Goal: Task Accomplishment & Management: Use online tool/utility

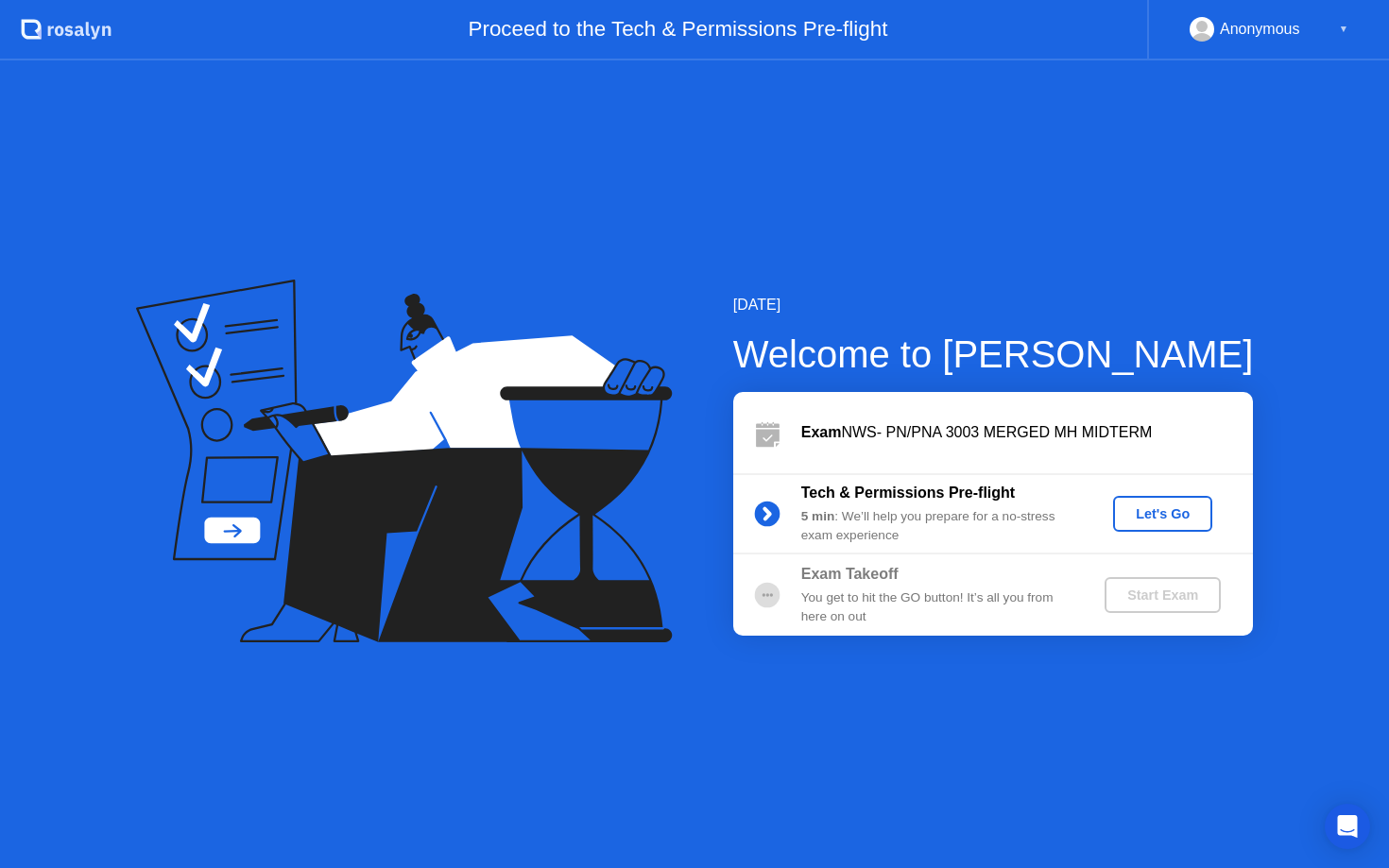
click at [875, 589] on div "You get to hit the GO button! It’s all you from here on out" at bounding box center [937, 607] width 272 height 38
click at [1180, 509] on div "Let's Go" at bounding box center [1163, 514] width 84 height 15
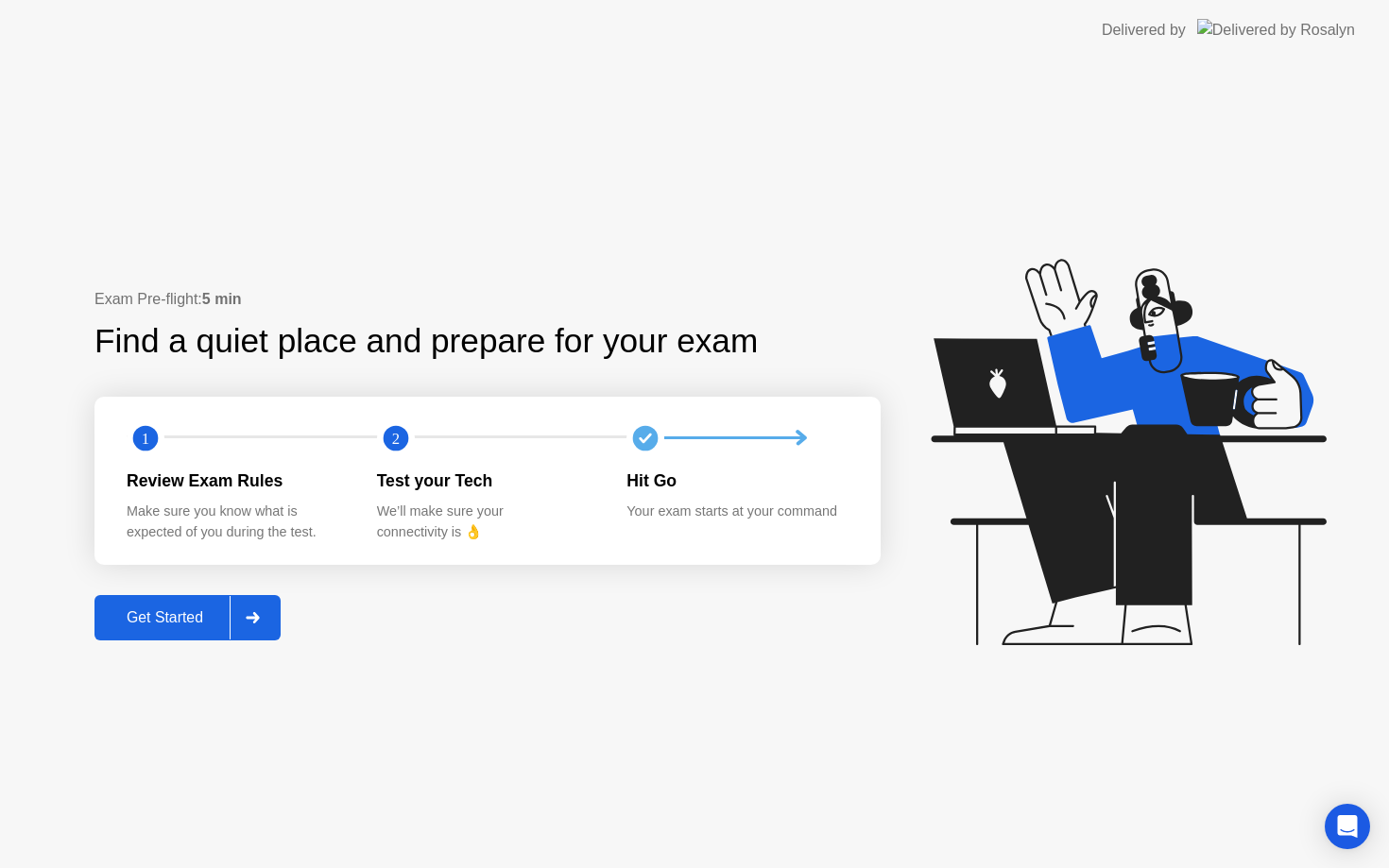
click at [153, 616] on div "Get Started" at bounding box center [165, 617] width 130 height 17
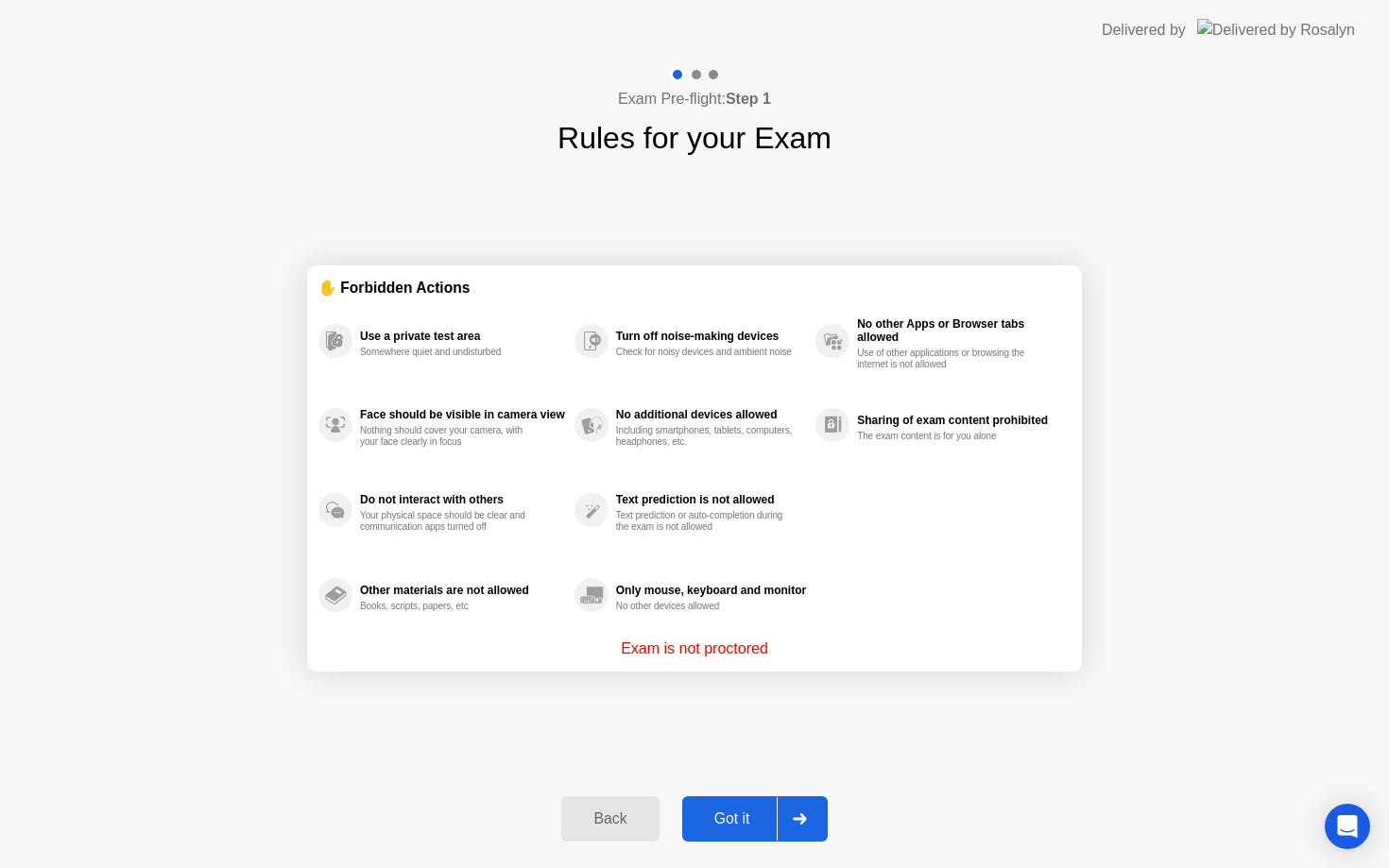
click at [750, 815] on div "Got it" at bounding box center [732, 819] width 89 height 17
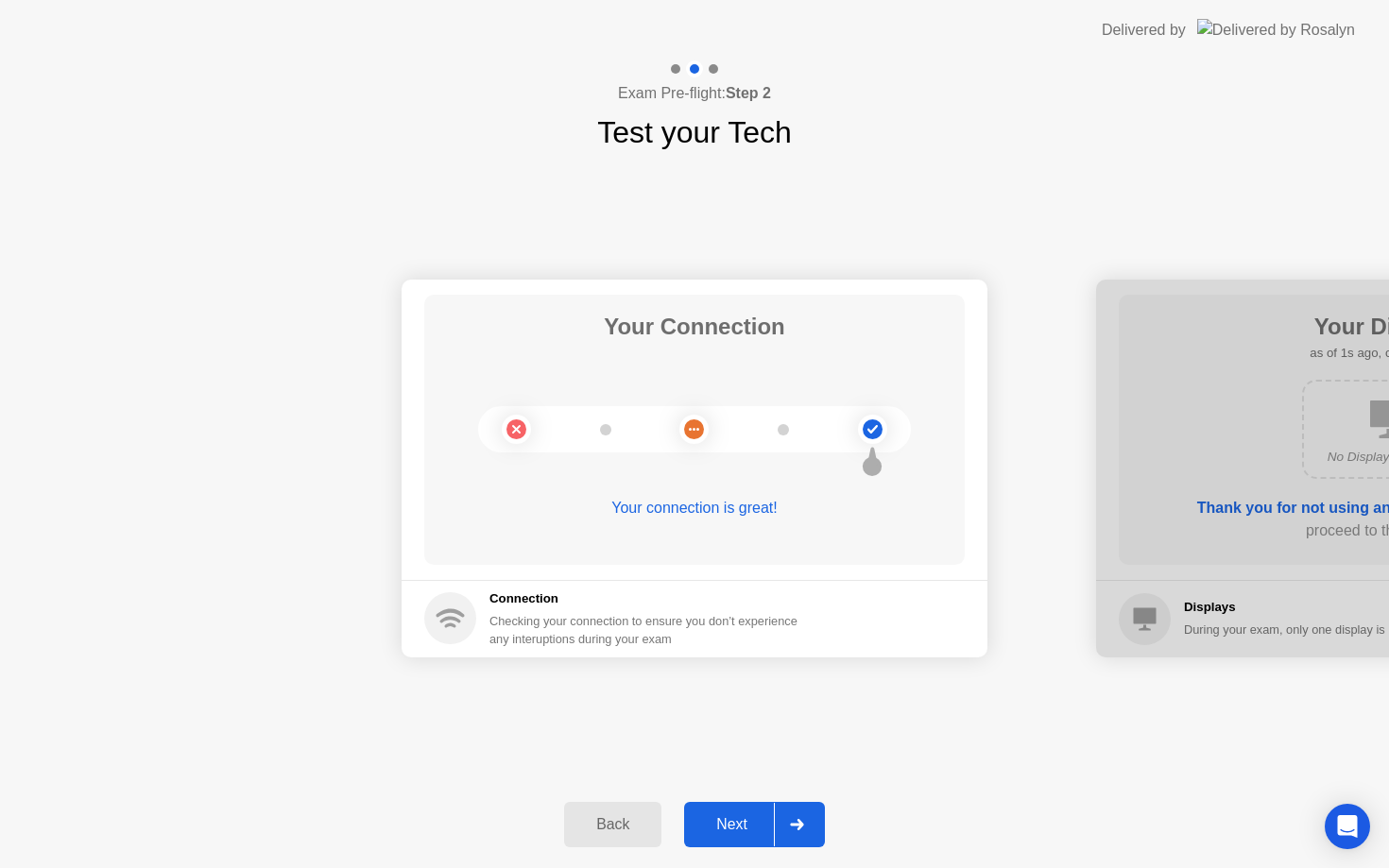
click at [741, 819] on div "Next" at bounding box center [731, 824] width 84 height 17
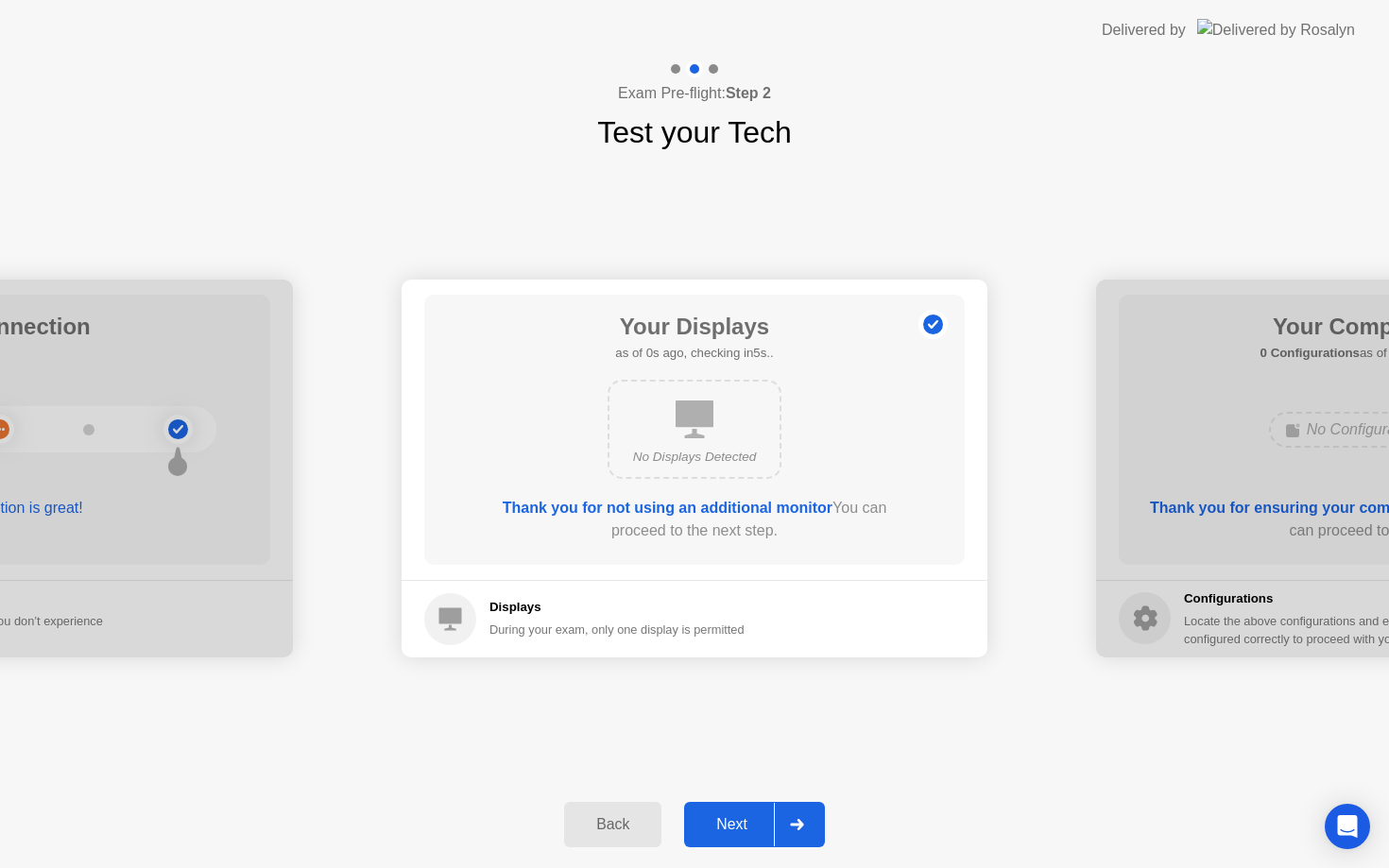
click at [741, 819] on div "Next" at bounding box center [731, 824] width 84 height 17
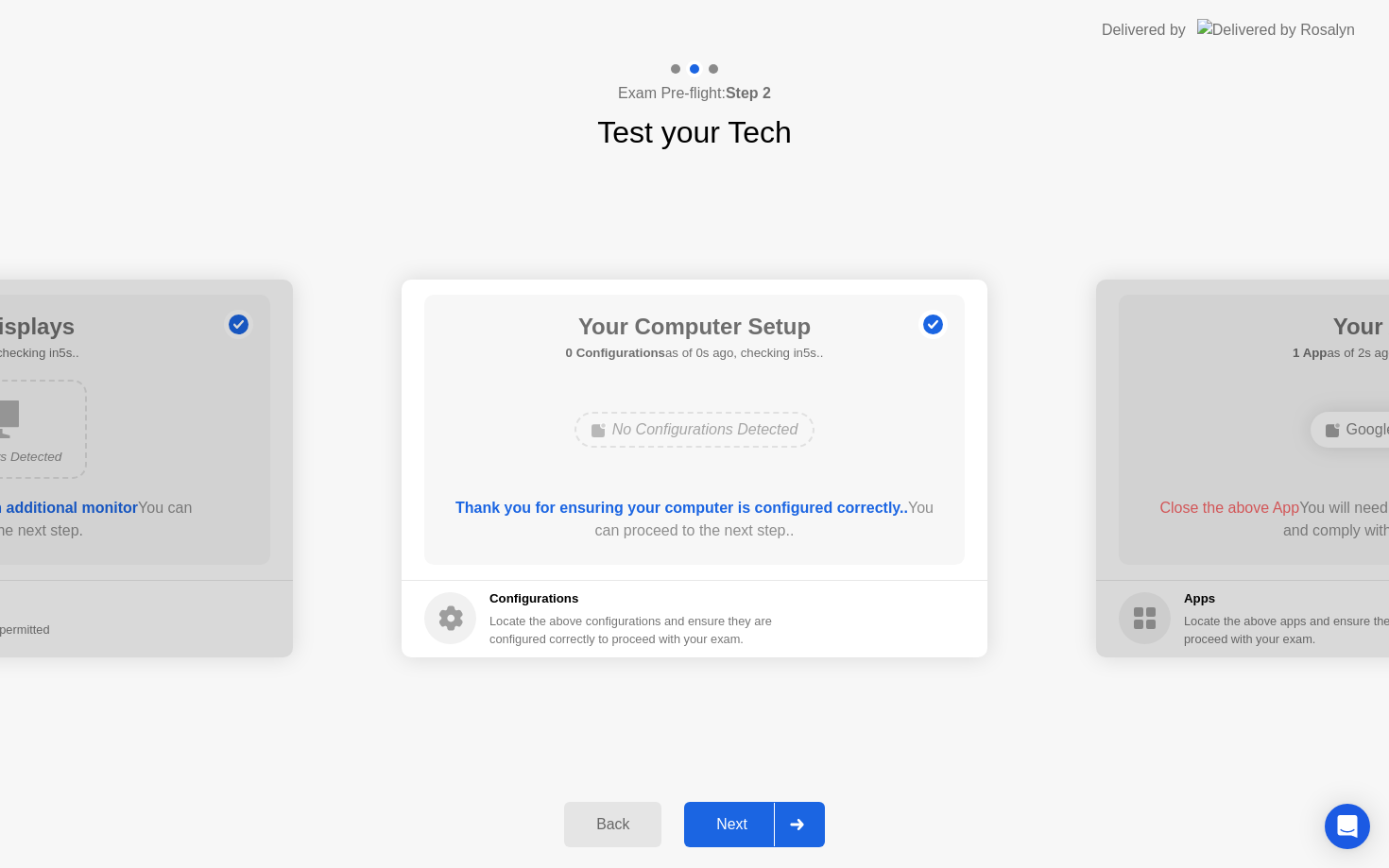
click at [741, 819] on div "Next" at bounding box center [731, 824] width 84 height 17
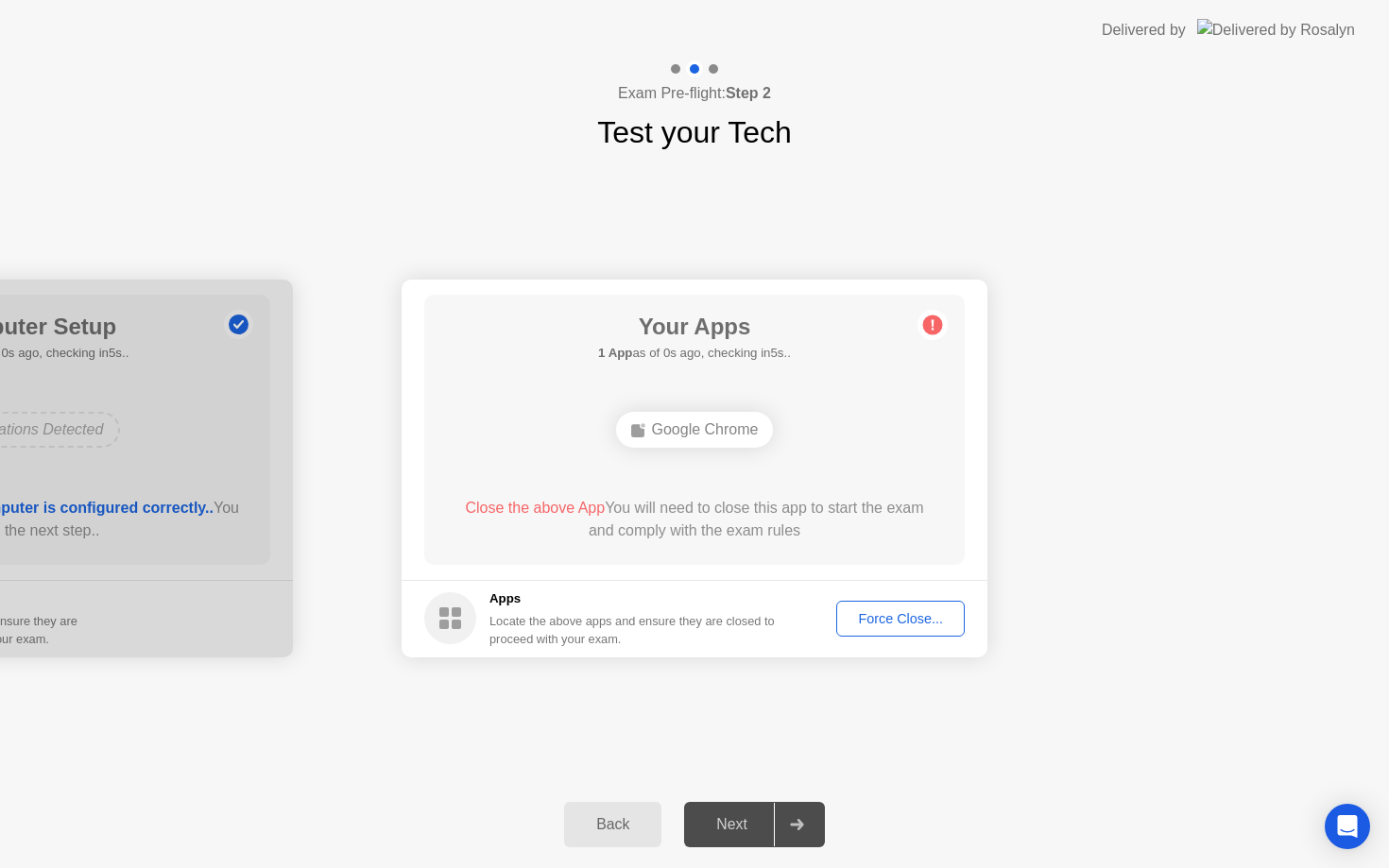
click at [741, 819] on div "Next" at bounding box center [731, 824] width 84 height 17
click at [801, 832] on div at bounding box center [796, 825] width 45 height 43
click at [906, 623] on div "Force Close..." at bounding box center [900, 618] width 115 height 15
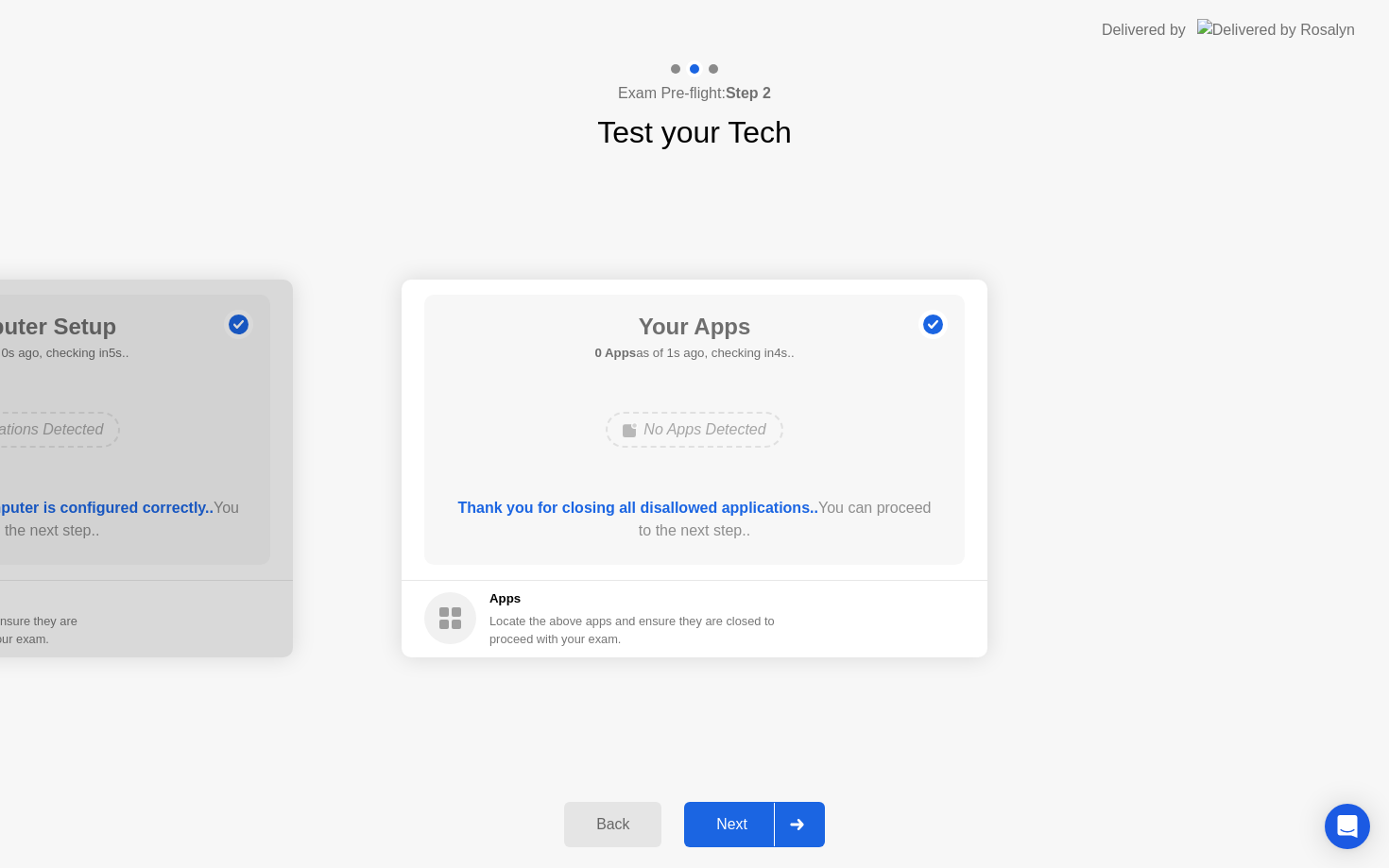
click at [726, 834] on div "Next" at bounding box center [731, 824] width 84 height 17
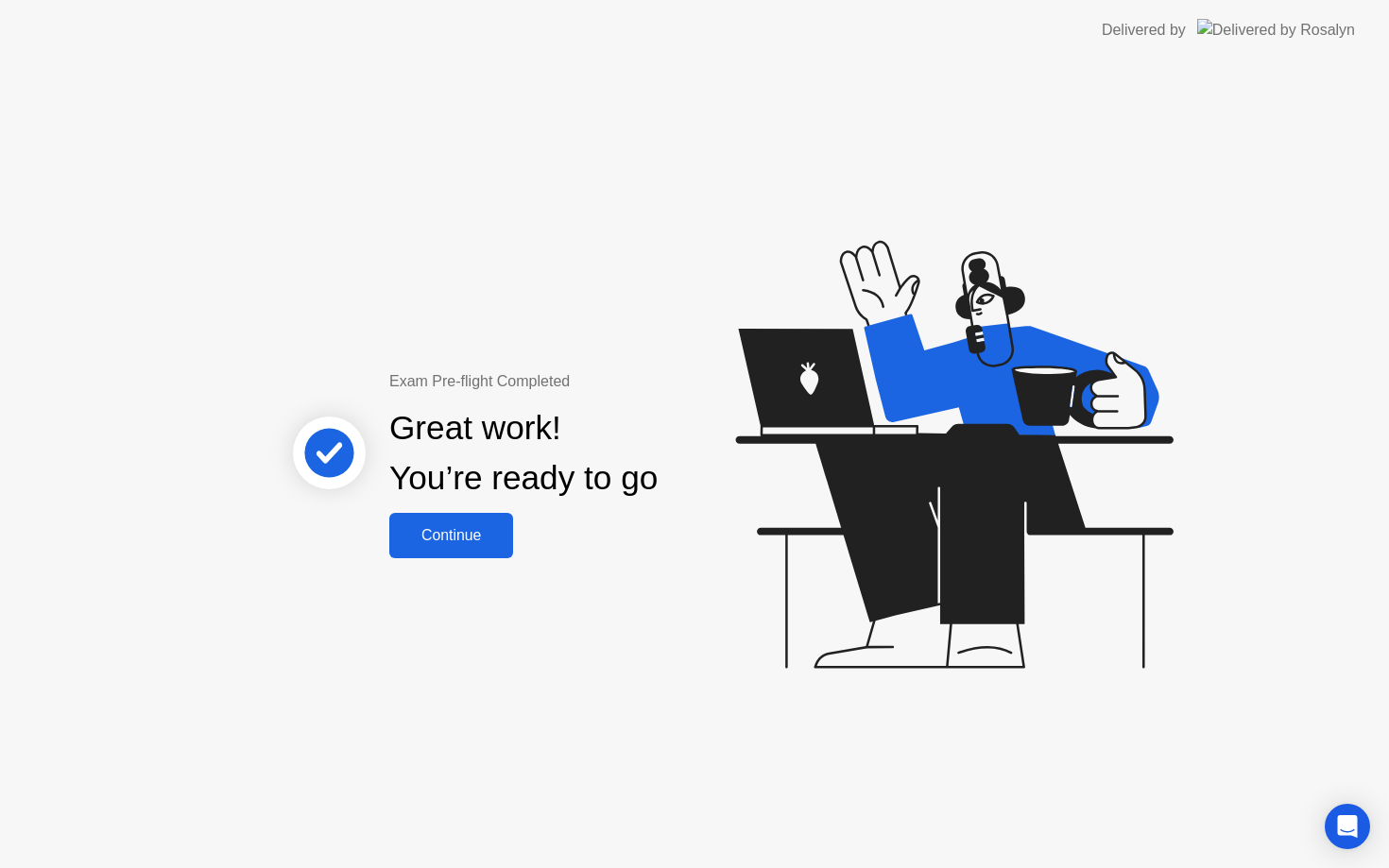
click at [432, 537] on div "Continue" at bounding box center [451, 535] width 112 height 17
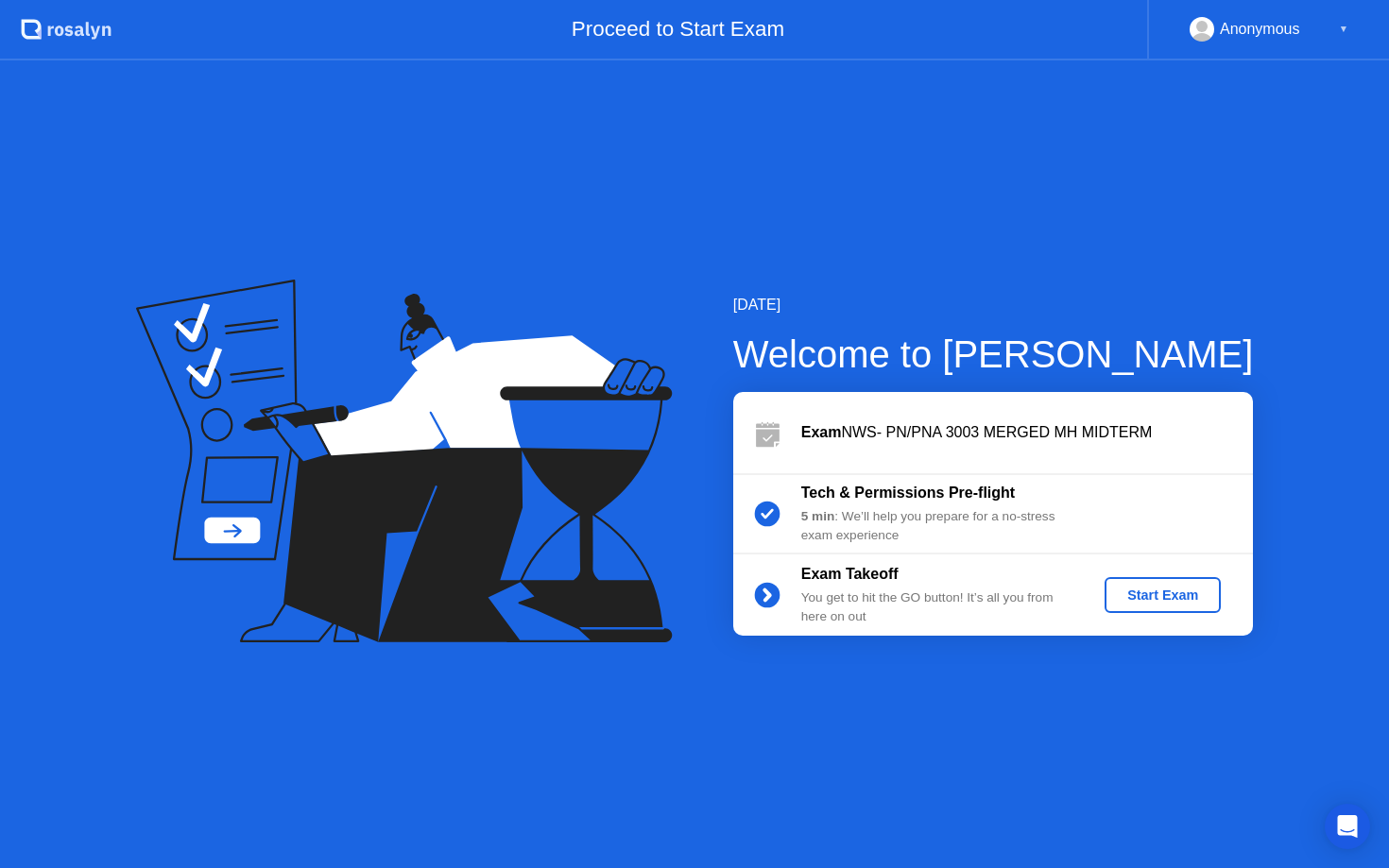
click at [1142, 603] on div "Start Exam" at bounding box center [1163, 594] width 101 height 15
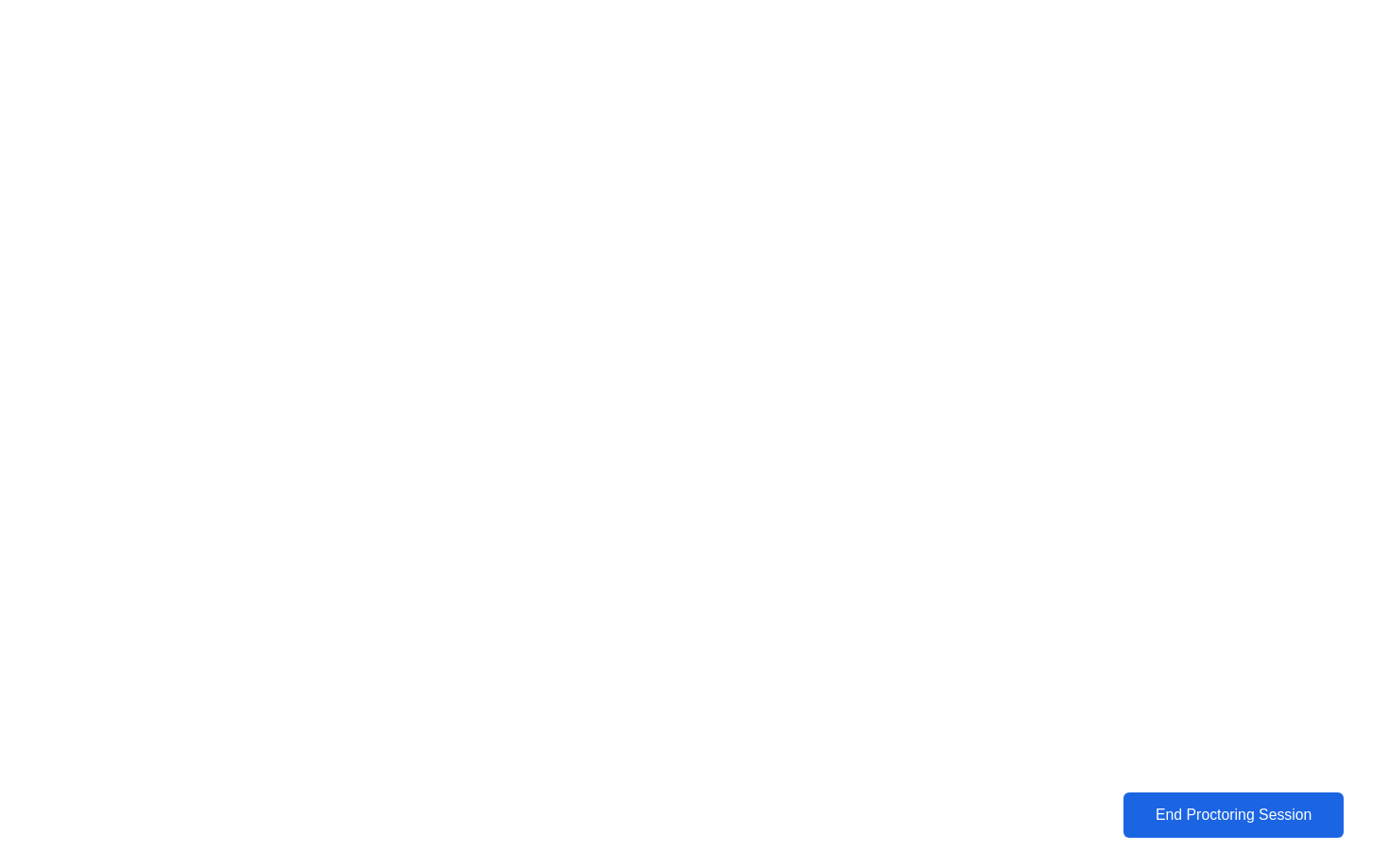
click at [1193, 812] on div "End Proctoring Session" at bounding box center [1233, 815] width 209 height 17
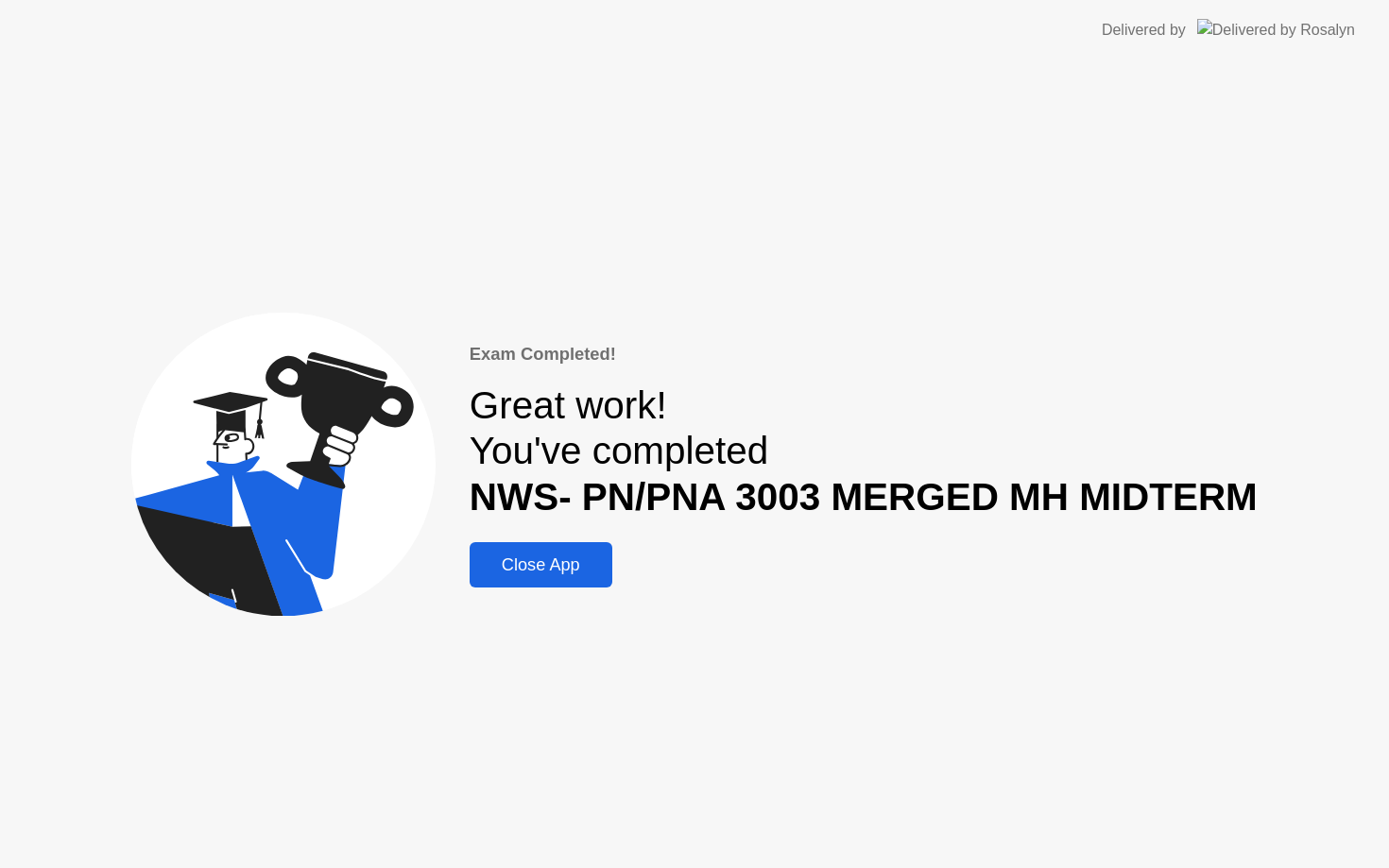
click at [552, 556] on div "Close App" at bounding box center [540, 566] width 131 height 20
